Goal: Check status: Check status

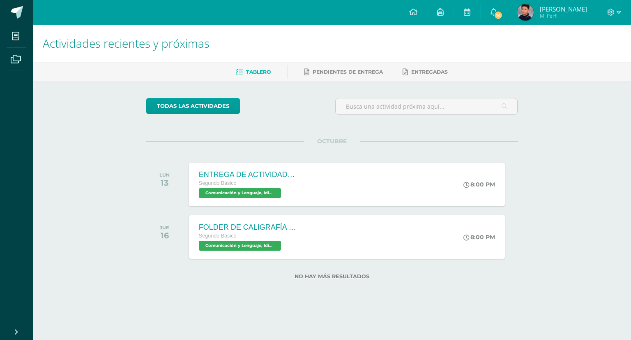
click at [550, 12] on span "[PERSON_NAME]" at bounding box center [563, 9] width 47 height 8
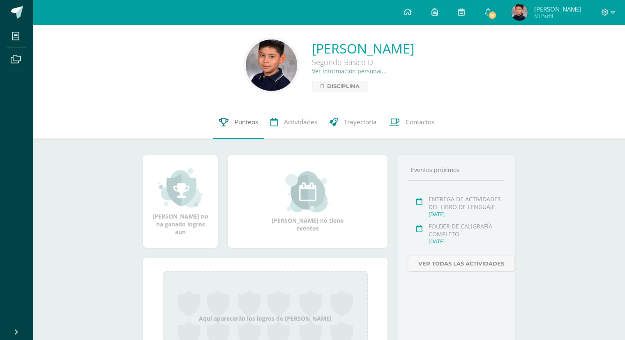
click at [250, 124] on span "Punteos" at bounding box center [246, 122] width 23 height 9
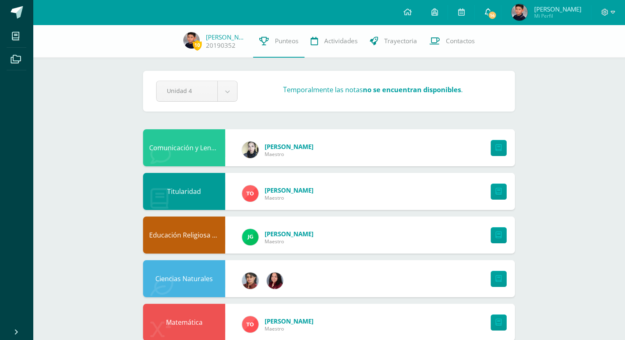
click at [487, 6] on link "14" at bounding box center [488, 12] width 26 height 25
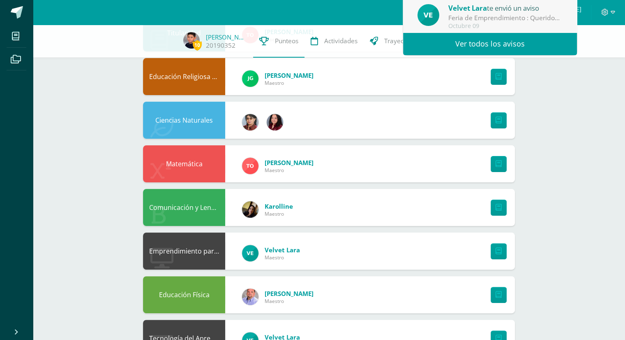
scroll to position [164, 0]
